Goal: Task Accomplishment & Management: Use online tool/utility

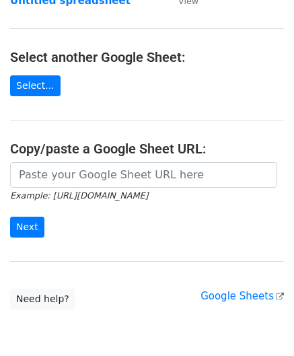
scroll to position [134, 0]
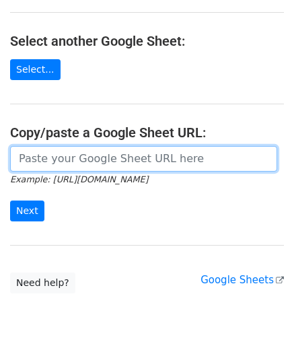
click at [73, 161] on input "url" at bounding box center [143, 159] width 267 height 26
paste input "[URL][DOMAIN_NAME]"
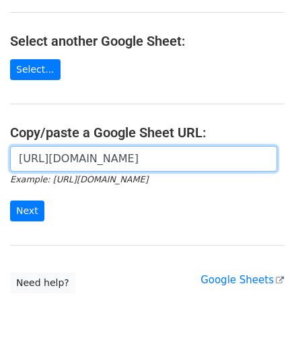
scroll to position [0, 286]
type input "https://docs.google.com/spreadsheets/d/1oIeJeg1RFBTRR23pWcvpJgAujPsblKzZupo2Y5O…"
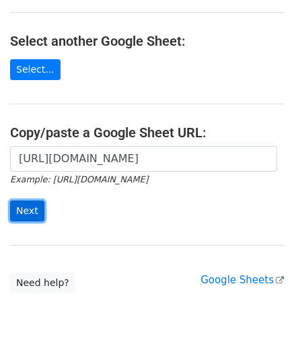
click at [34, 208] on input "Next" at bounding box center [27, 210] width 34 height 21
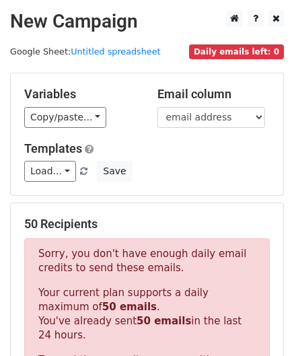
scroll to position [454, 0]
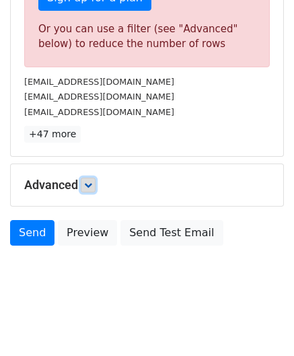
click at [91, 181] on icon at bounding box center [88, 185] width 8 height 8
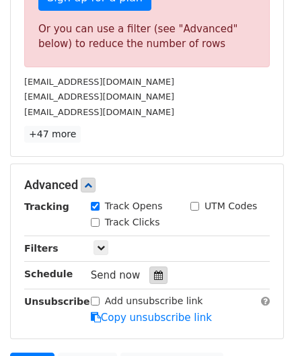
click at [158, 272] on div at bounding box center [158, 274] width 18 height 17
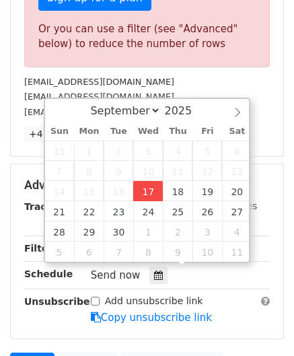
type input "[DATE] 12:00"
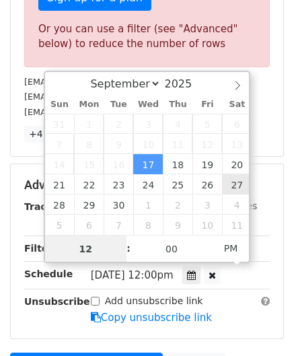
paste input "3"
type input "3"
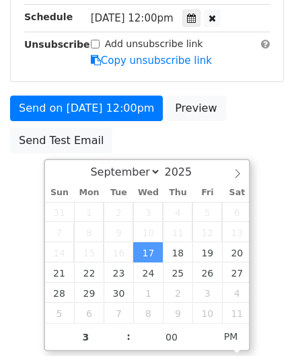
type input "[DATE] 15:00"
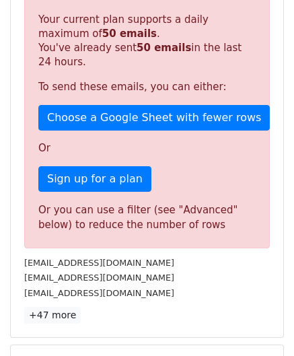
scroll to position [616, 0]
